Goal: Transaction & Acquisition: Purchase product/service

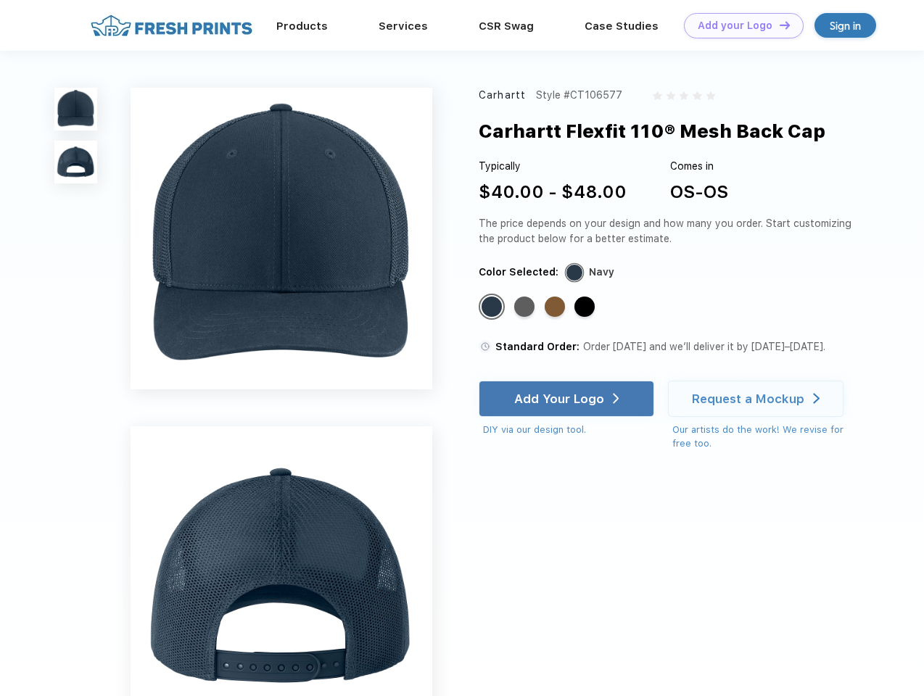
click at [738, 25] on link "Add your Logo Design Tool" at bounding box center [744, 25] width 120 height 25
click at [0, 0] on div "Design Tool" at bounding box center [0, 0] width 0 height 0
click at [778, 25] on link "Add your Logo Design Tool" at bounding box center [744, 25] width 120 height 25
click at [76, 109] on img at bounding box center [75, 109] width 43 height 43
click at [76, 162] on img at bounding box center [75, 162] width 43 height 43
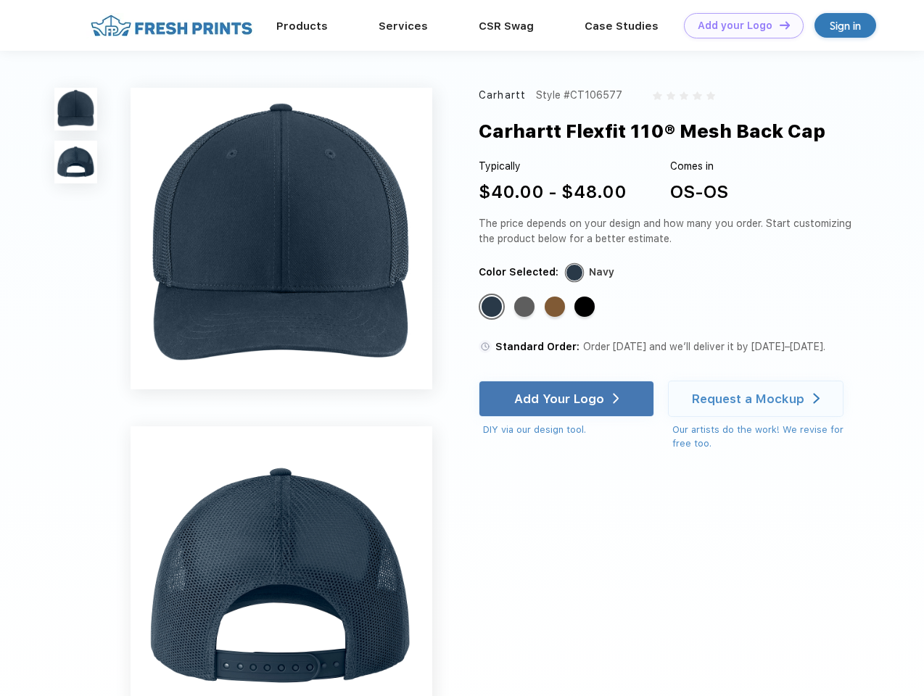
click at [493, 307] on div "Standard Color" at bounding box center [491, 307] width 20 height 20
click at [526, 307] on div "Standard Color" at bounding box center [524, 307] width 20 height 20
click at [556, 307] on div "Standard Color" at bounding box center [555, 307] width 20 height 20
click at [586, 307] on div "Standard Color" at bounding box center [584, 307] width 20 height 20
click at [568, 399] on div "Add Your Logo" at bounding box center [559, 399] width 90 height 15
